Goal: Use online tool/utility: Utilize a website feature to perform a specific function

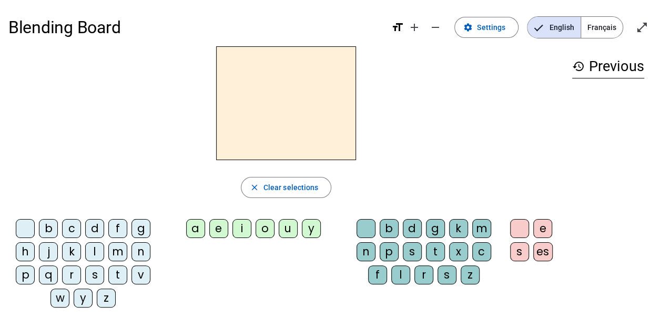
click at [95, 231] on div "d" at bounding box center [94, 228] width 19 height 19
click at [287, 228] on div "u" at bounding box center [288, 228] width 19 height 19
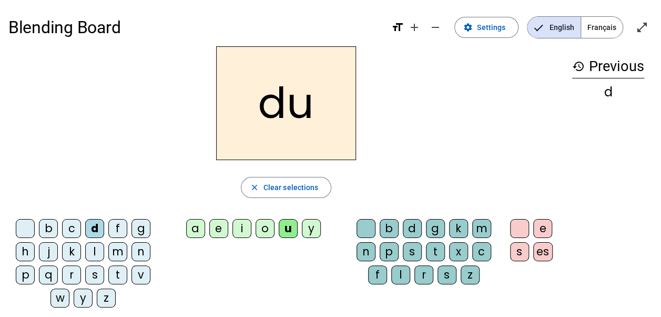
click at [116, 270] on div "t" at bounding box center [117, 274] width 19 height 19
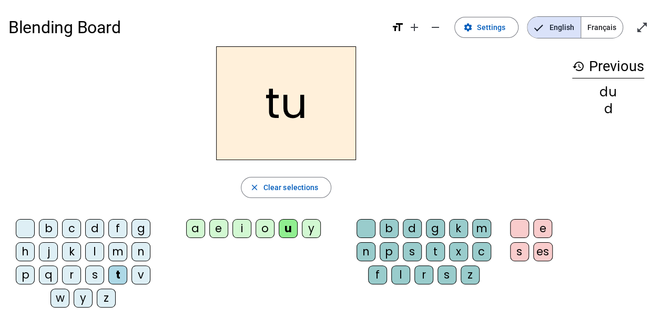
click at [188, 228] on div "a" at bounding box center [195, 228] width 19 height 19
click at [220, 228] on div "e" at bounding box center [218, 228] width 19 height 19
click at [95, 227] on div "d" at bounding box center [94, 228] width 19 height 19
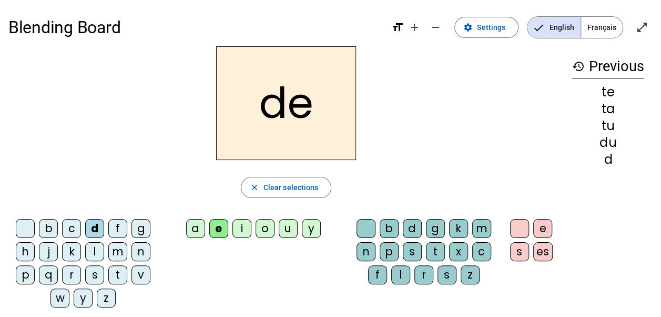
click at [47, 249] on div "j" at bounding box center [48, 251] width 19 height 19
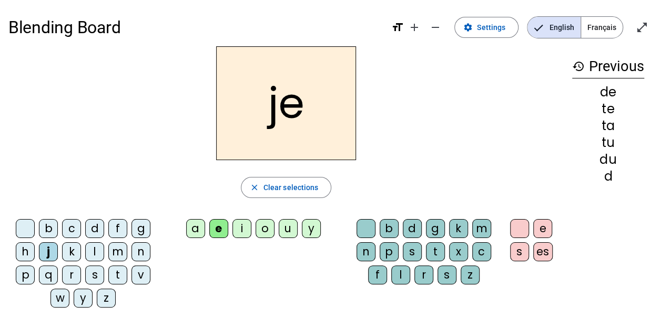
click at [115, 252] on div "m" at bounding box center [117, 251] width 19 height 19
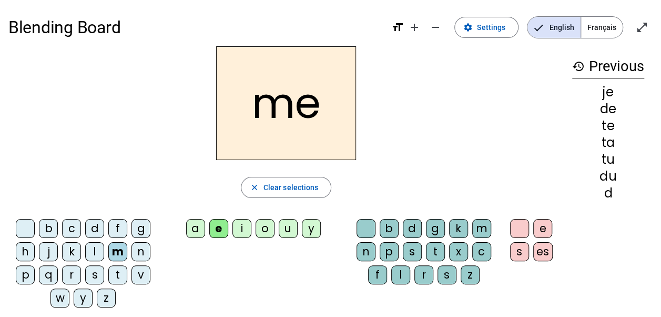
click at [195, 228] on div "a" at bounding box center [195, 228] width 19 height 19
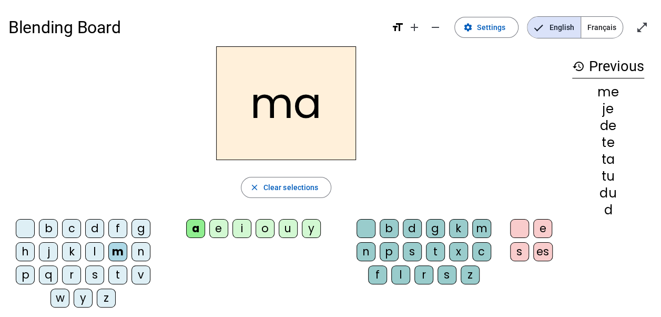
click at [401, 273] on div "l" at bounding box center [400, 274] width 19 height 19
